Goal: Contribute content: Share content

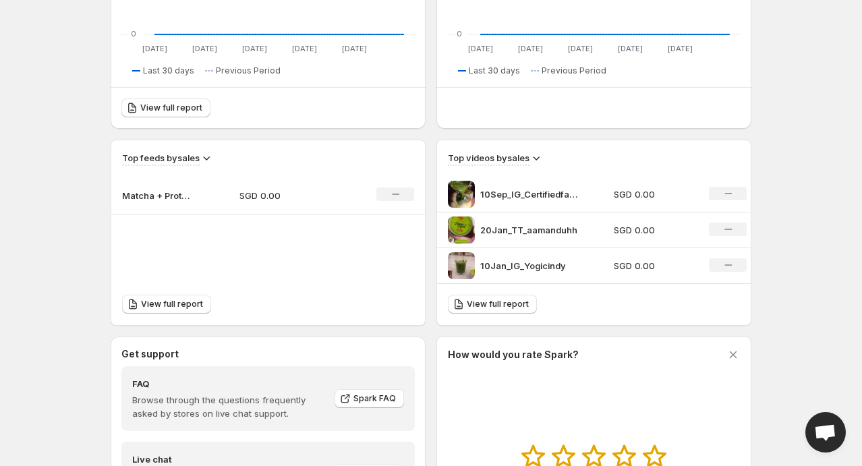
scroll to position [343, 0]
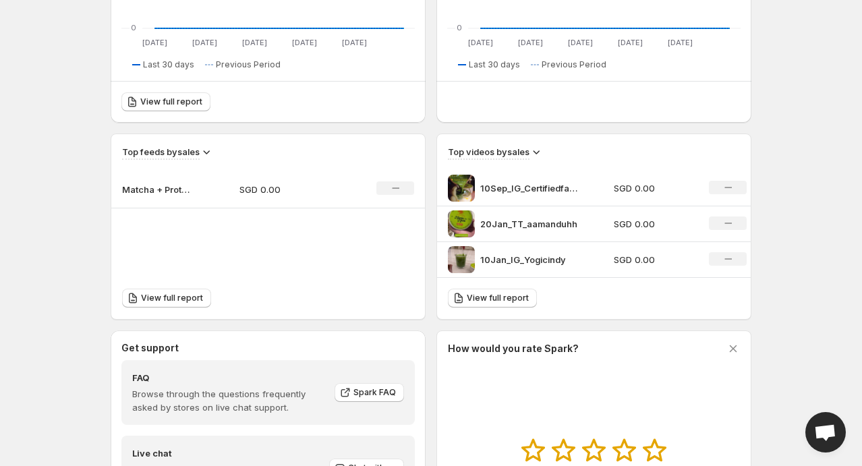
click at [237, 194] on td "SGD 0.00" at bounding box center [287, 190] width 117 height 38
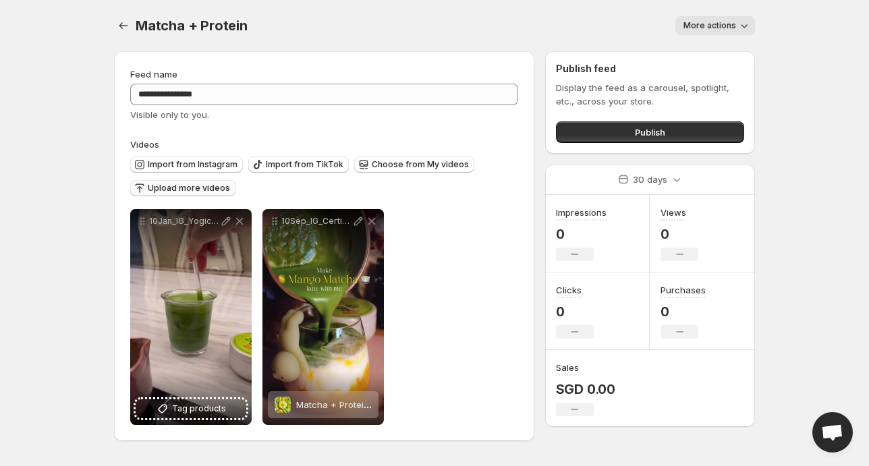
click at [202, 187] on span "Upload more videos" at bounding box center [189, 188] width 82 height 11
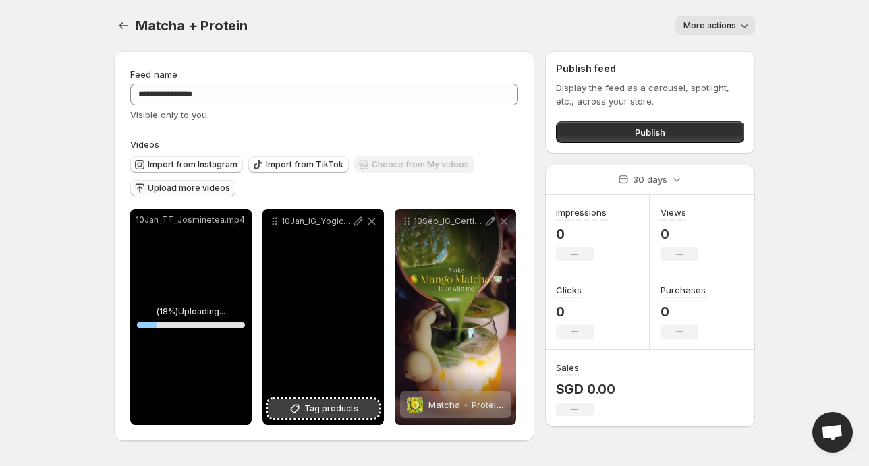
click at [301, 408] on icon at bounding box center [294, 408] width 13 height 13
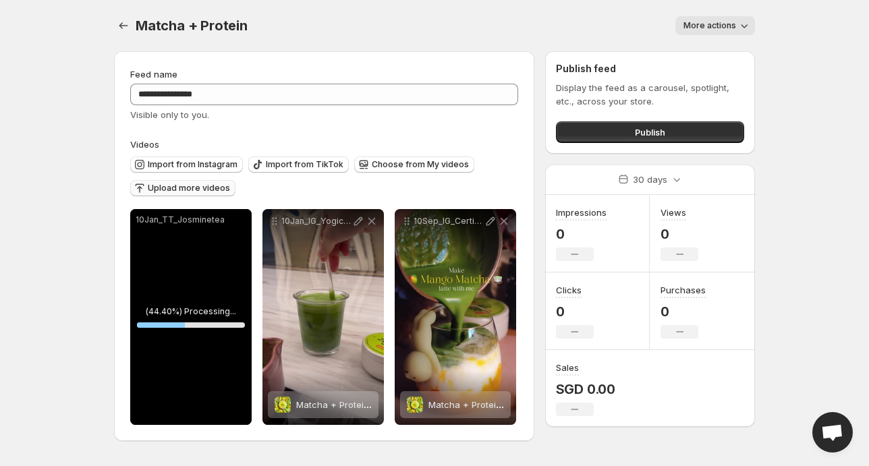
click at [186, 192] on span "Upload more videos" at bounding box center [189, 188] width 82 height 11
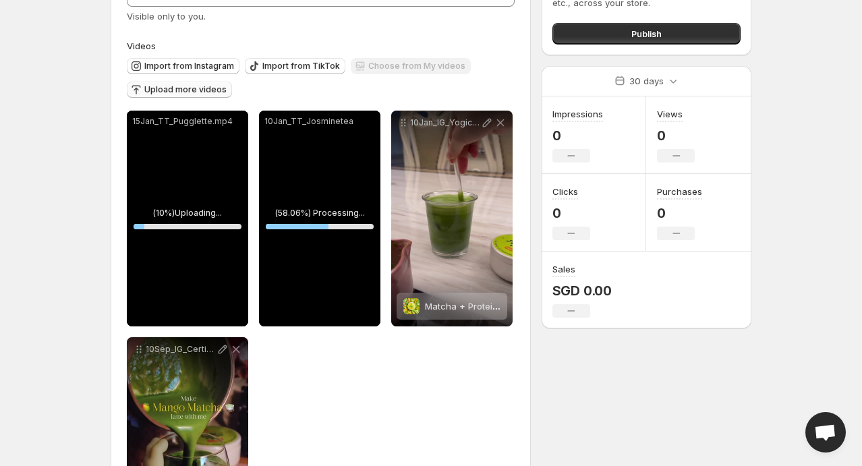
scroll to position [99, 0]
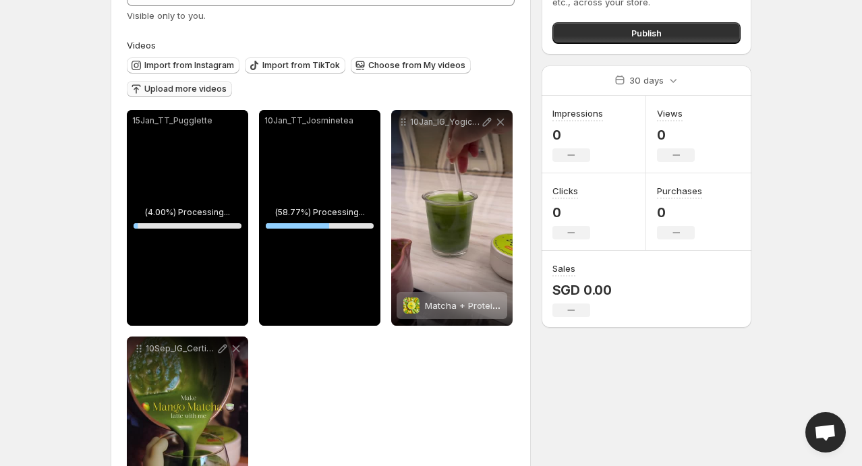
click at [196, 86] on span "Upload more videos" at bounding box center [185, 89] width 82 height 11
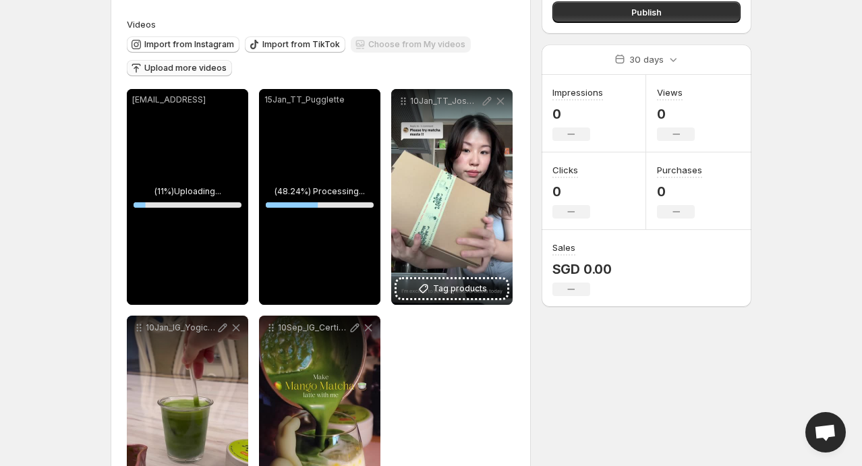
scroll to position [121, 0]
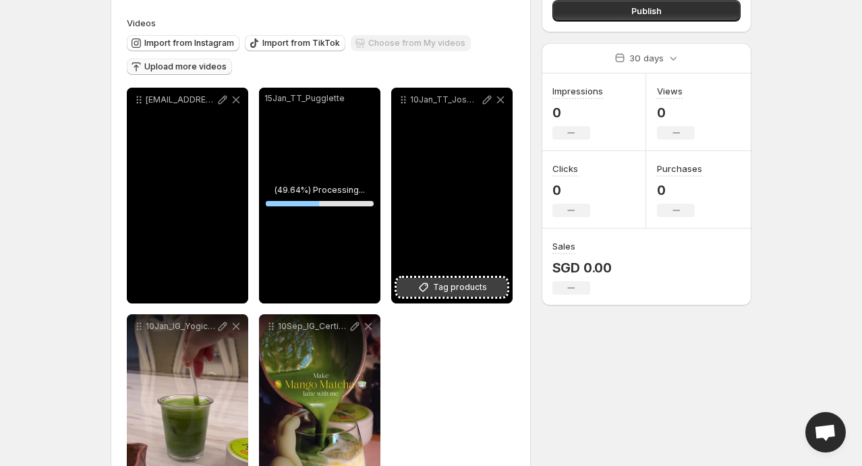
click at [464, 289] on span "Tag products" at bounding box center [460, 287] width 54 height 13
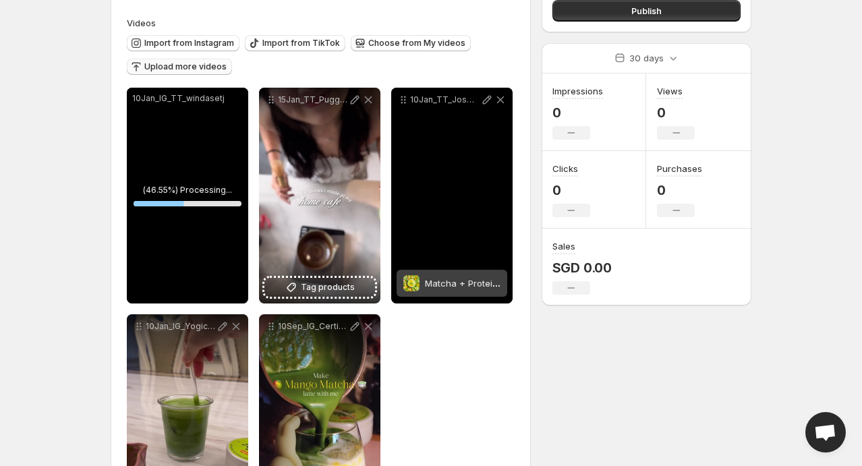
click at [459, 208] on div "10Jan_TT_Josminetea" at bounding box center [451, 196] width 121 height 216
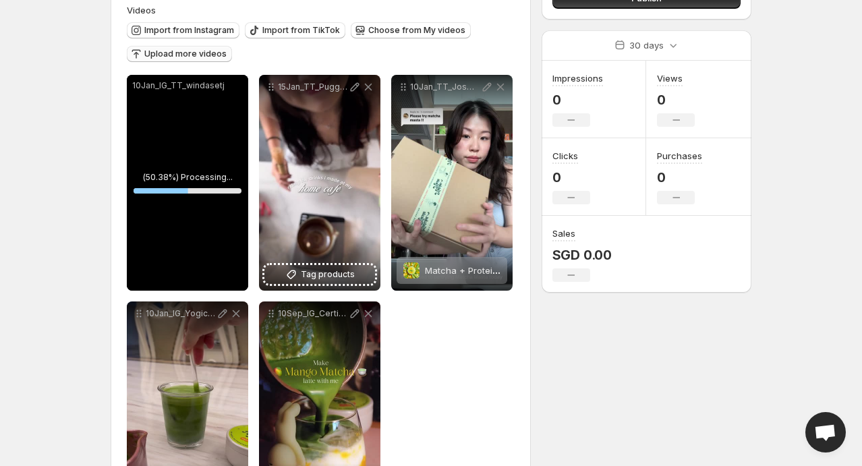
scroll to position [135, 0]
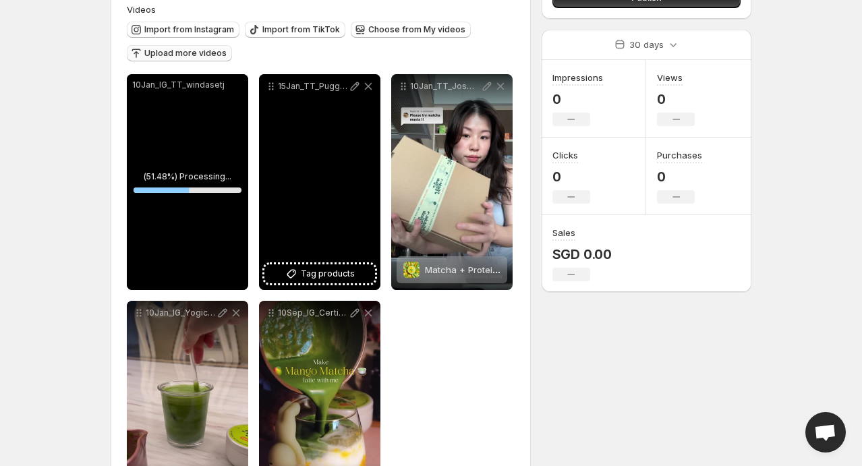
click at [358, 198] on div "15Jan_TT_Pugglette" at bounding box center [319, 182] width 121 height 216
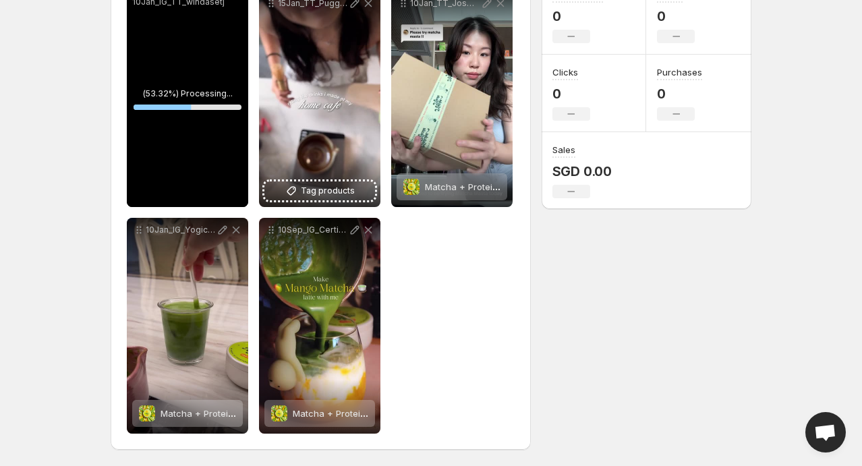
scroll to position [142, 0]
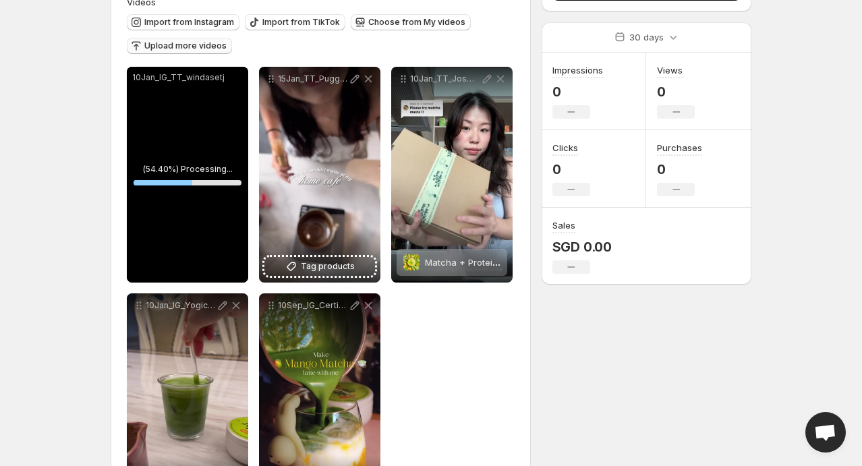
click at [421, 337] on div "**********" at bounding box center [321, 288] width 388 height 442
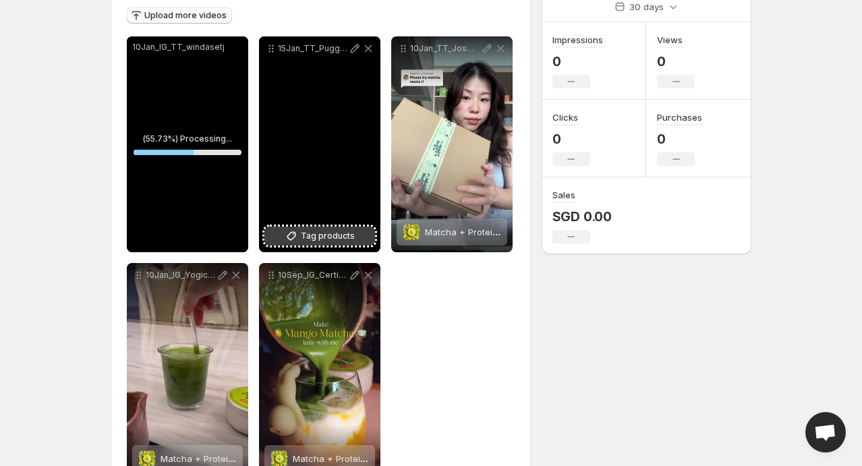
click at [316, 231] on span "Tag products" at bounding box center [328, 235] width 54 height 13
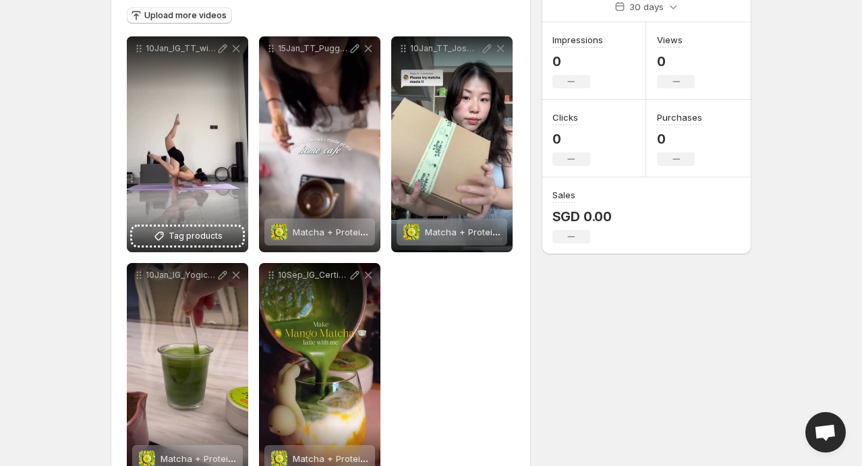
scroll to position [158, 0]
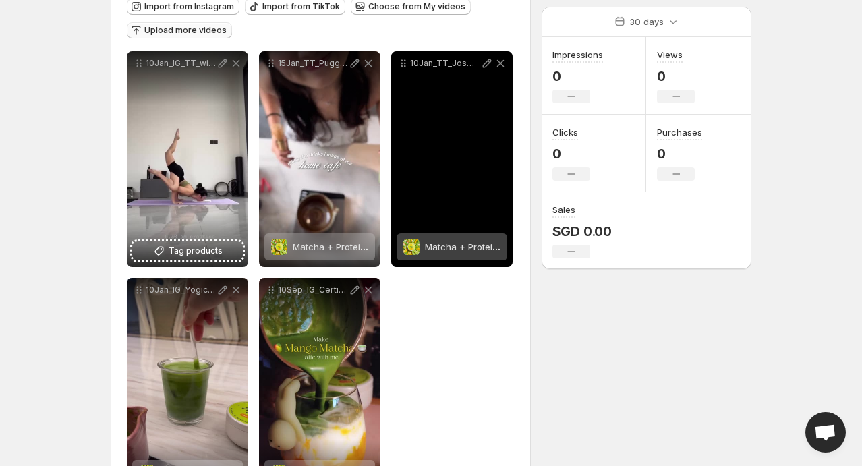
click at [437, 120] on div "10Jan_TT_Josminetea" at bounding box center [451, 159] width 121 height 216
click at [413, 65] on p "10Jan_TT_Josminetea" at bounding box center [445, 63] width 70 height 11
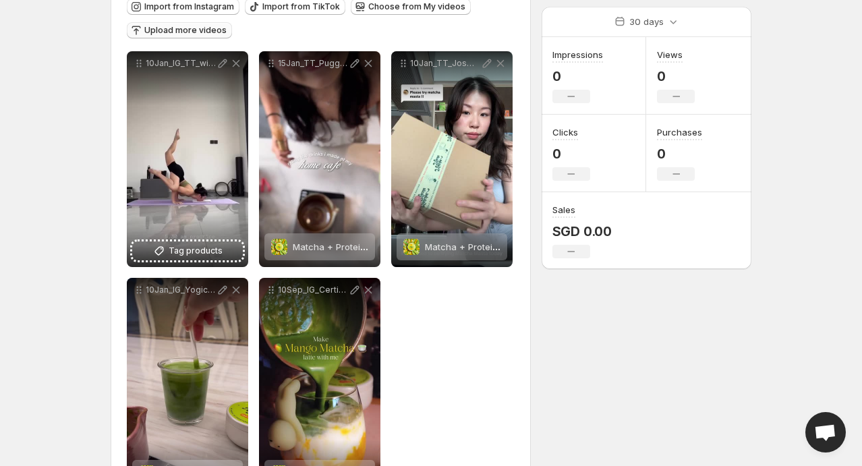
click at [398, 318] on div "**********" at bounding box center [321, 272] width 388 height 442
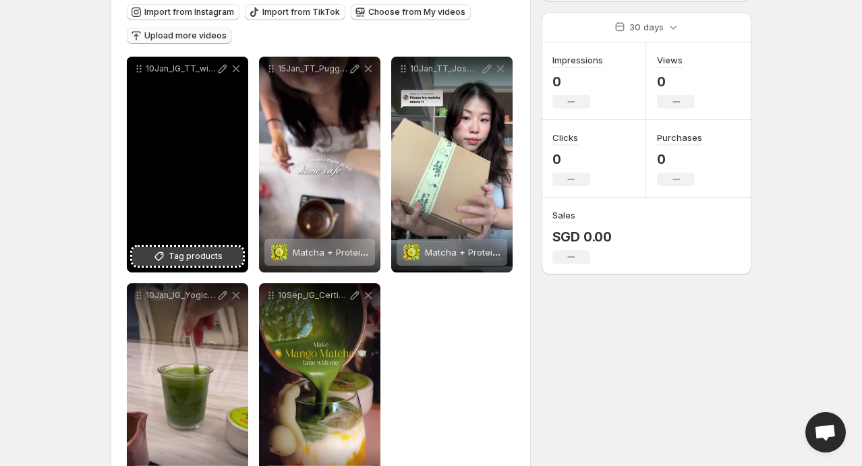
click at [175, 258] on span "Tag products" at bounding box center [196, 256] width 54 height 13
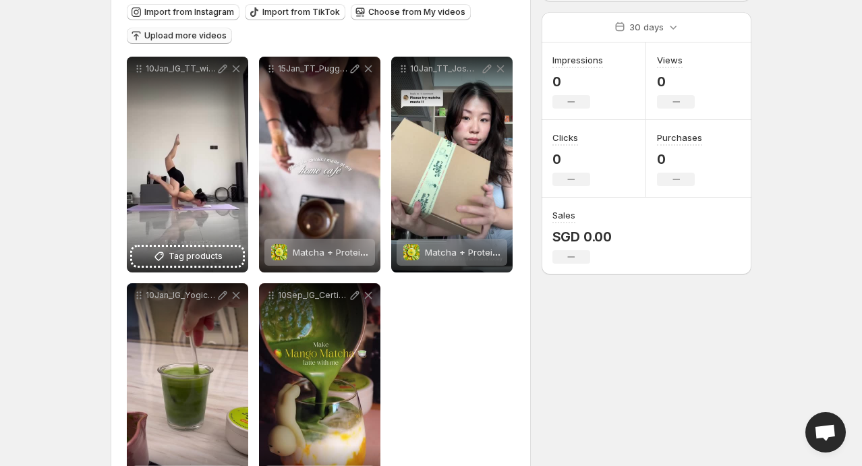
click at [467, 307] on div "**********" at bounding box center [321, 278] width 388 height 442
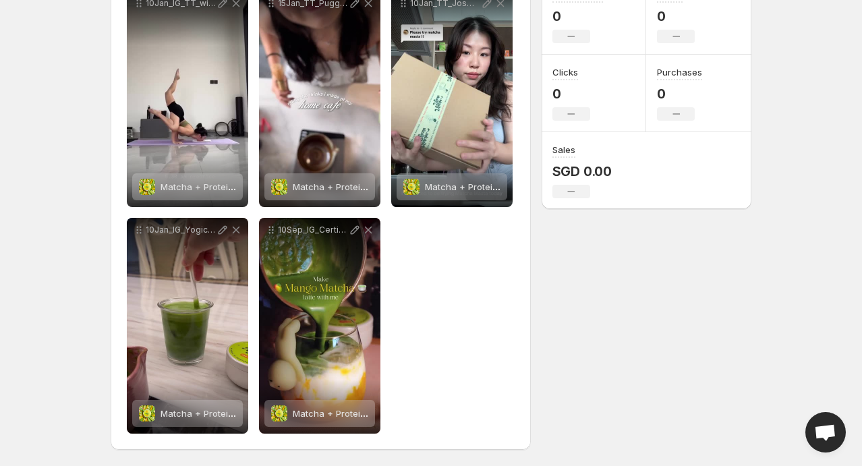
scroll to position [0, 0]
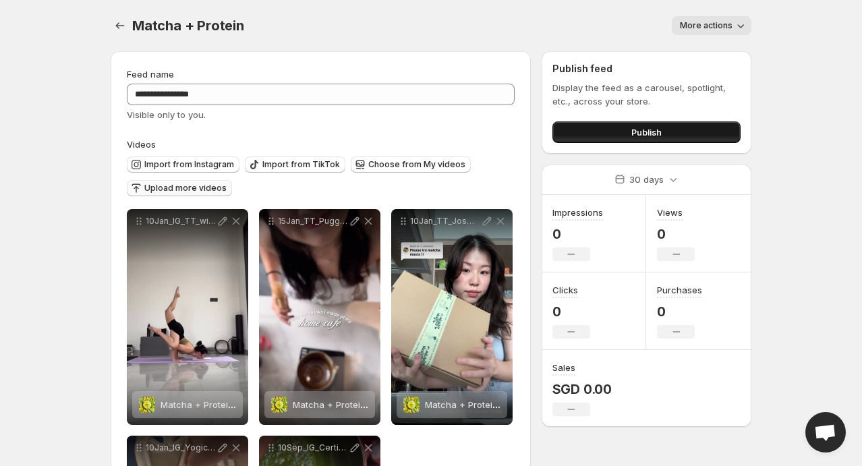
click at [661, 126] on span "Publish" at bounding box center [646, 131] width 30 height 13
click at [607, 140] on button "Publish" at bounding box center [646, 132] width 188 height 22
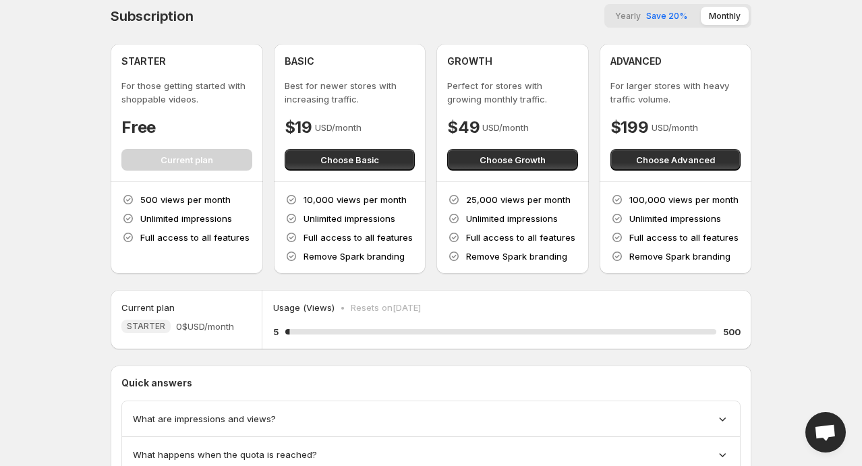
scroll to position [101, 0]
